Goal: Information Seeking & Learning: Learn about a topic

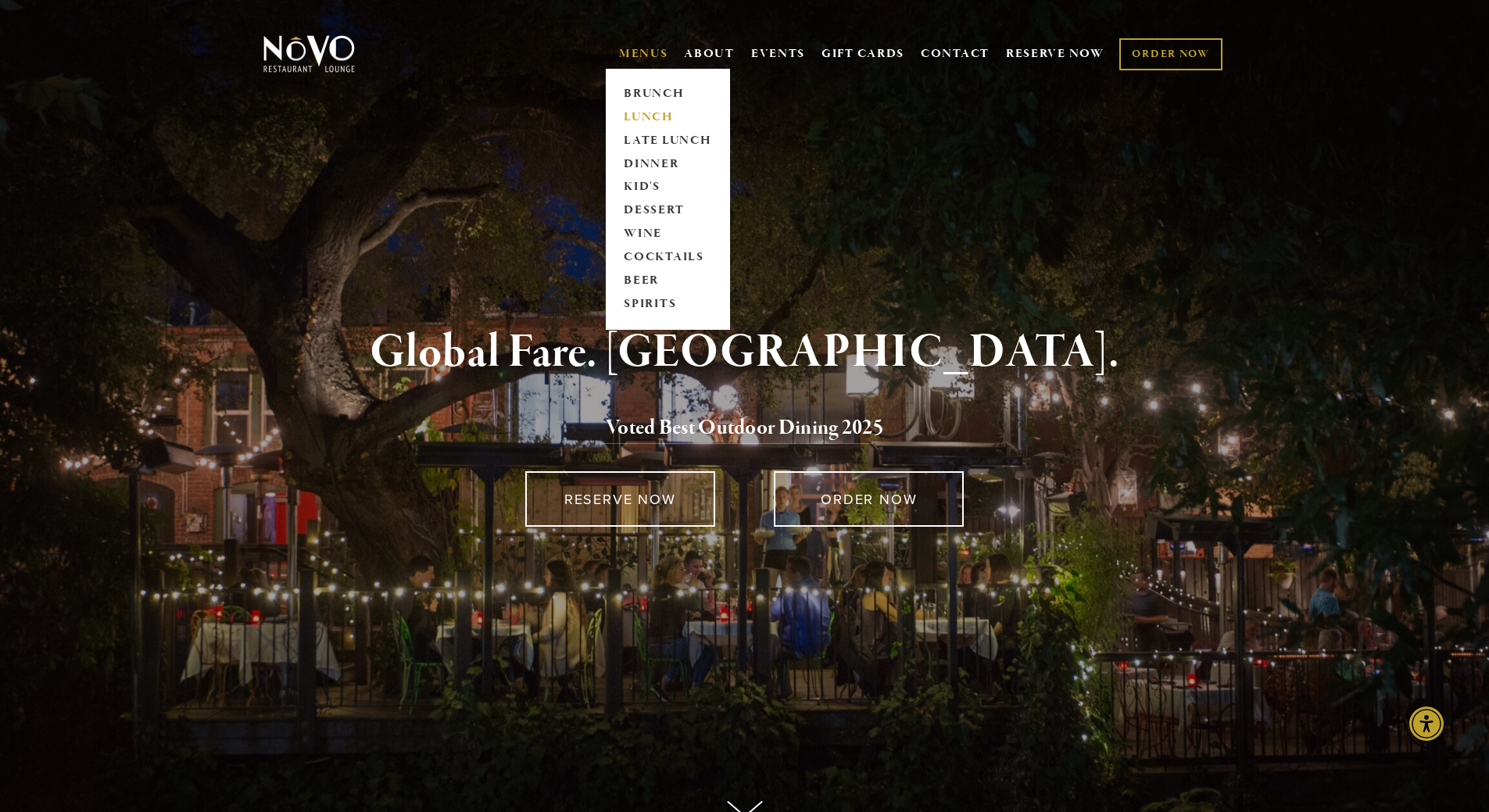
click at [642, 113] on link "LUNCH" at bounding box center [668, 117] width 98 height 23
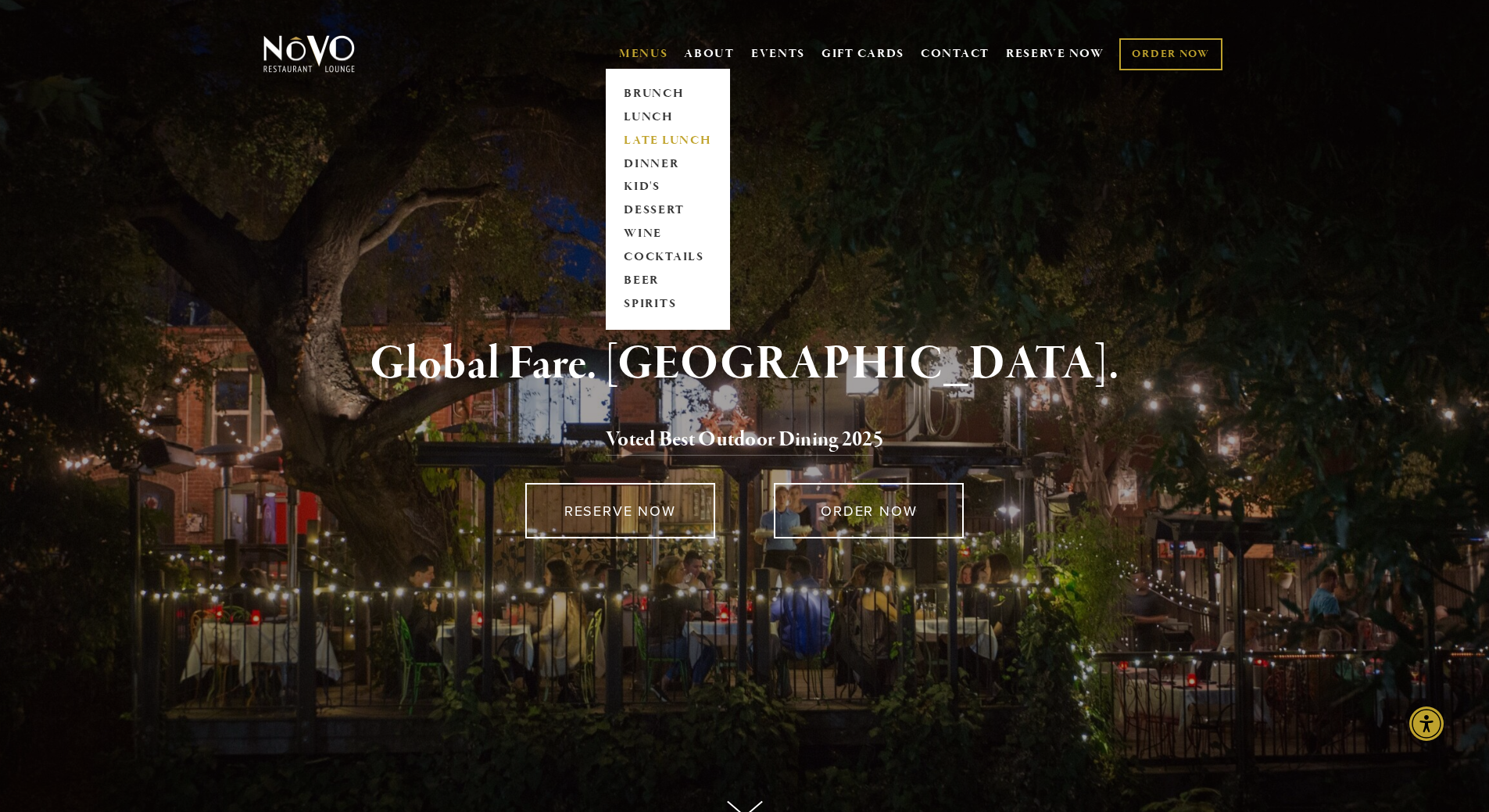
click at [654, 142] on link "LATE LUNCH" at bounding box center [668, 141] width 98 height 23
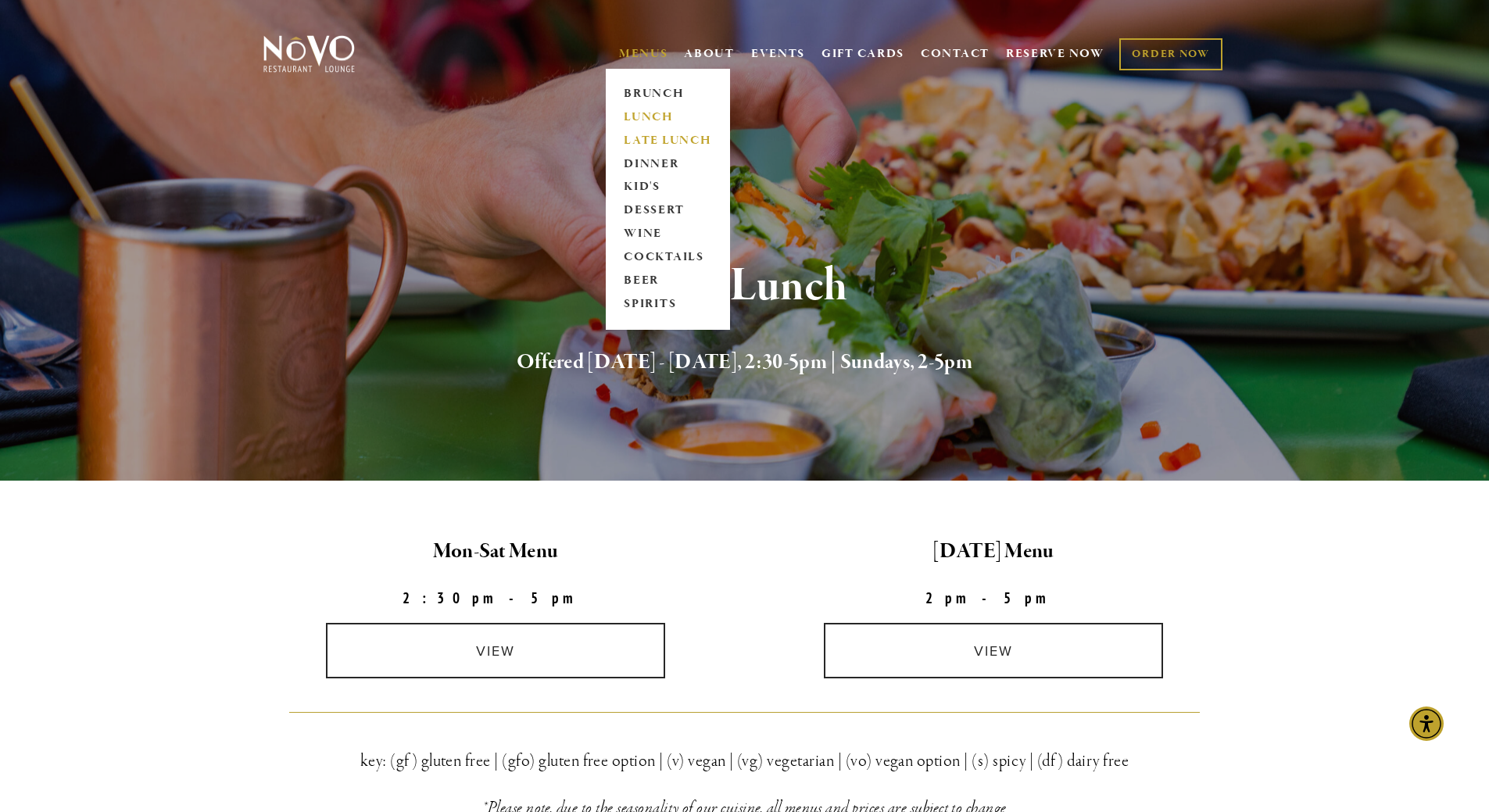
click at [640, 111] on link "LUNCH" at bounding box center [668, 117] width 98 height 23
click at [635, 135] on link "LATE LUNCH" at bounding box center [668, 141] width 98 height 23
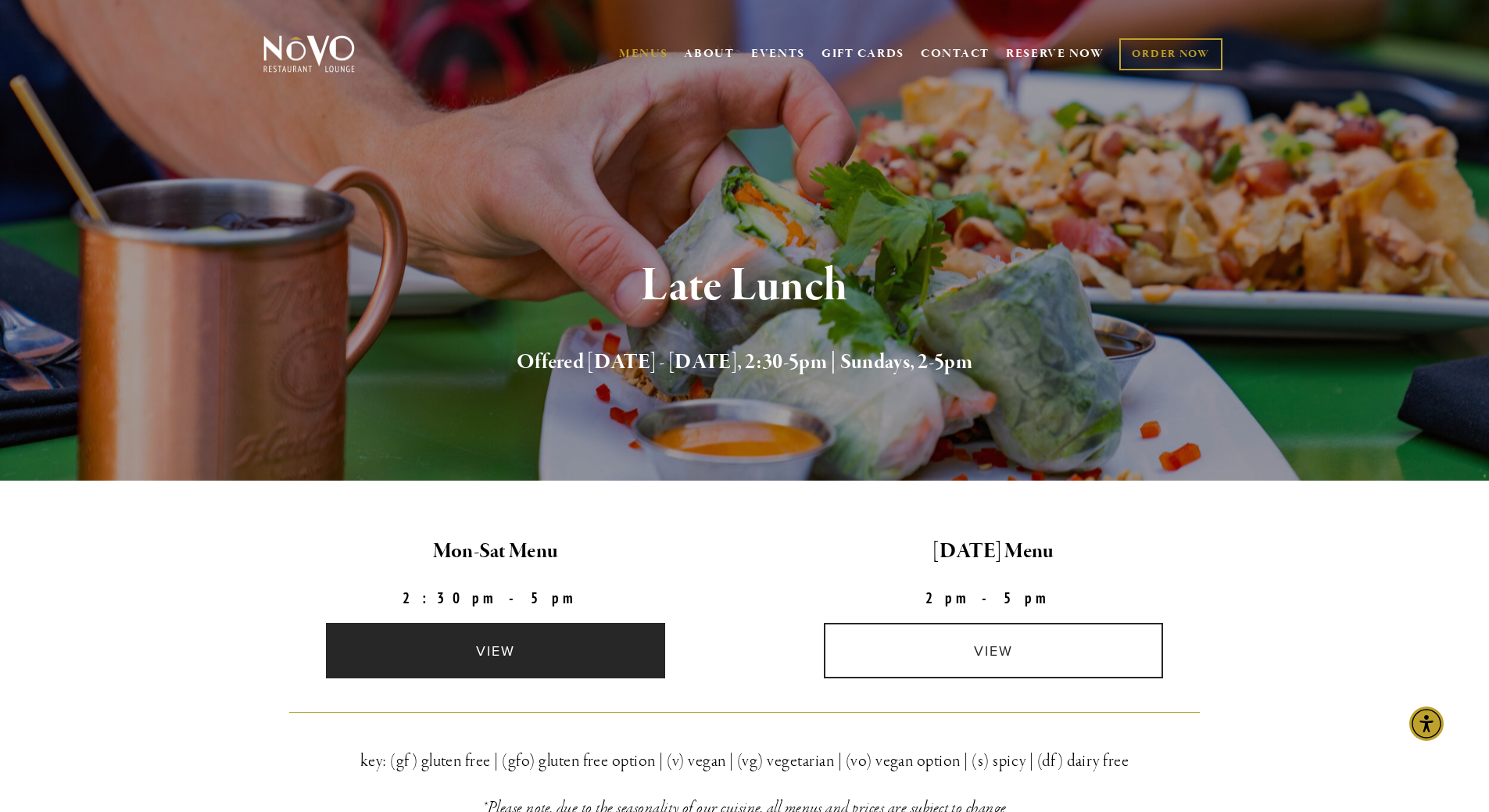
click at [491, 654] on link "view" at bounding box center [495, 651] width 339 height 56
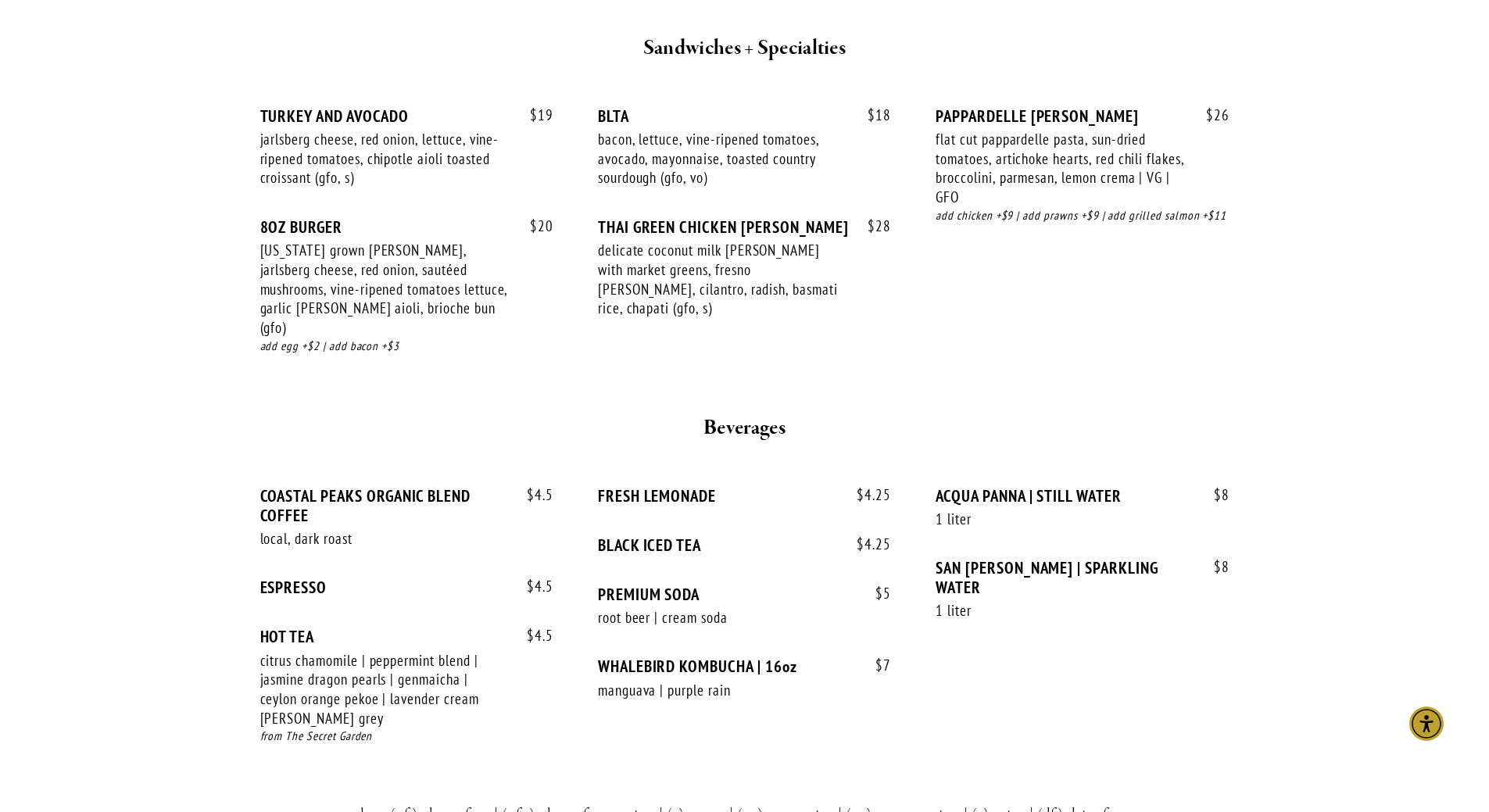
scroll to position [1720, 0]
